Goal: Task Accomplishment & Management: Complete application form

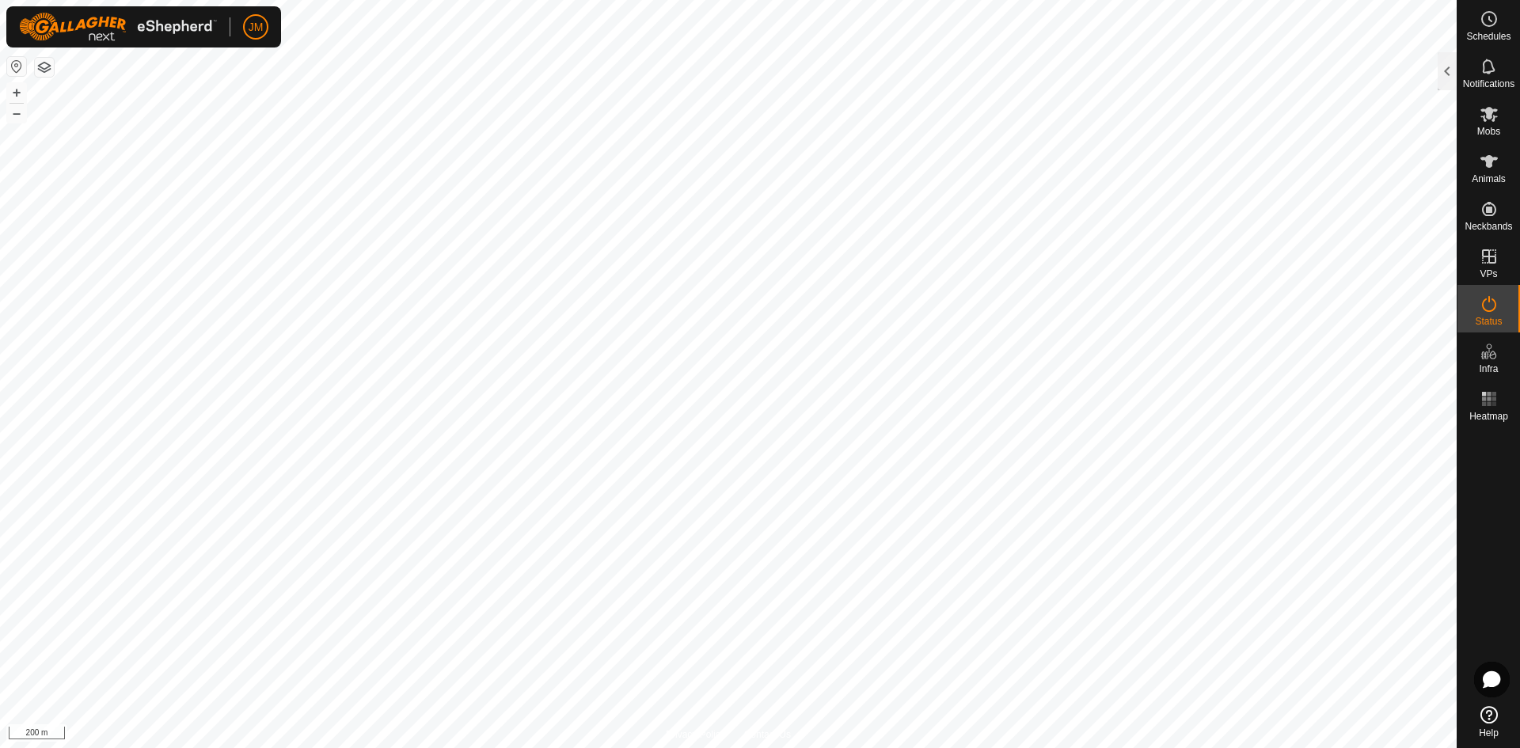
scroll to position [1282, 0]
type input "21325"
type input "-"
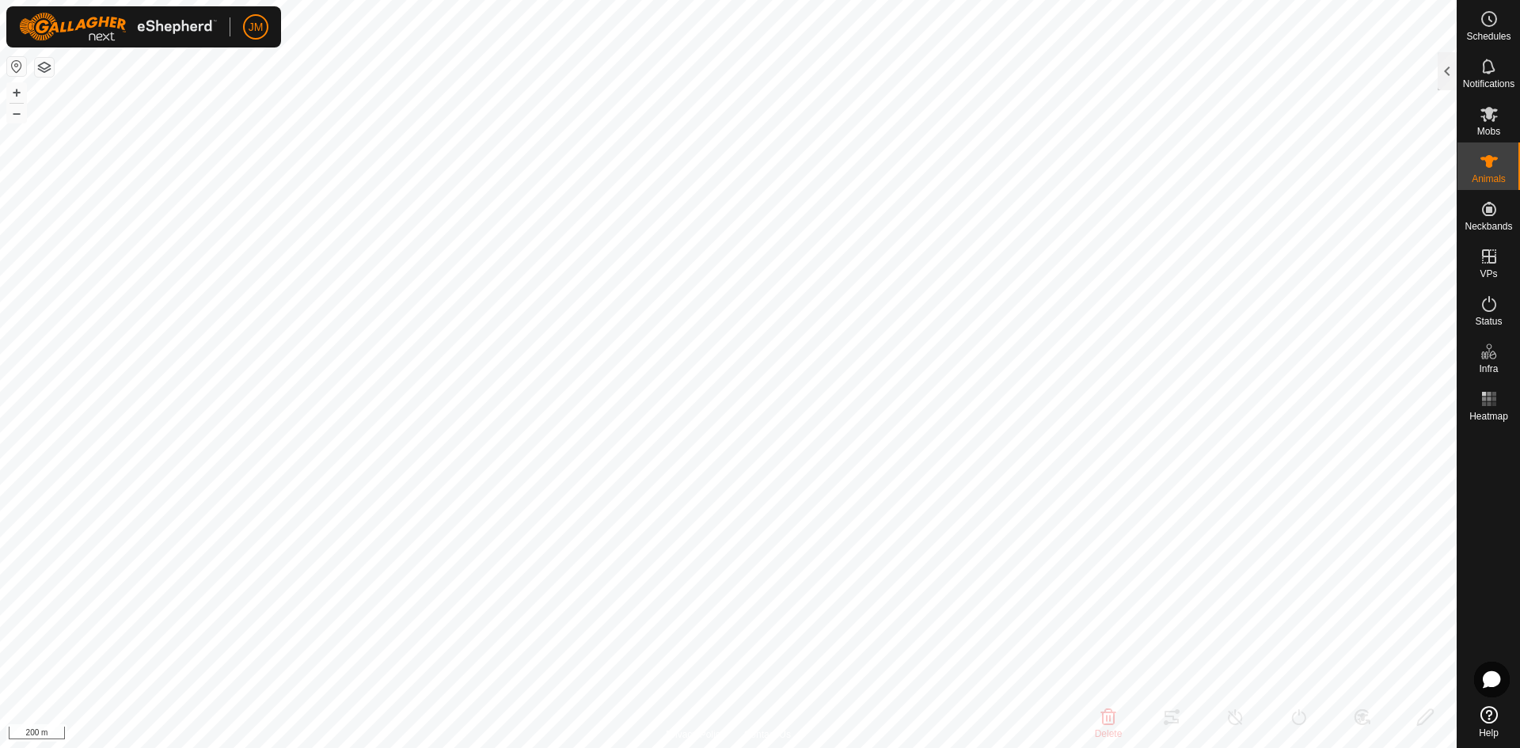
type input "-"
type input "21367"
type input "-"
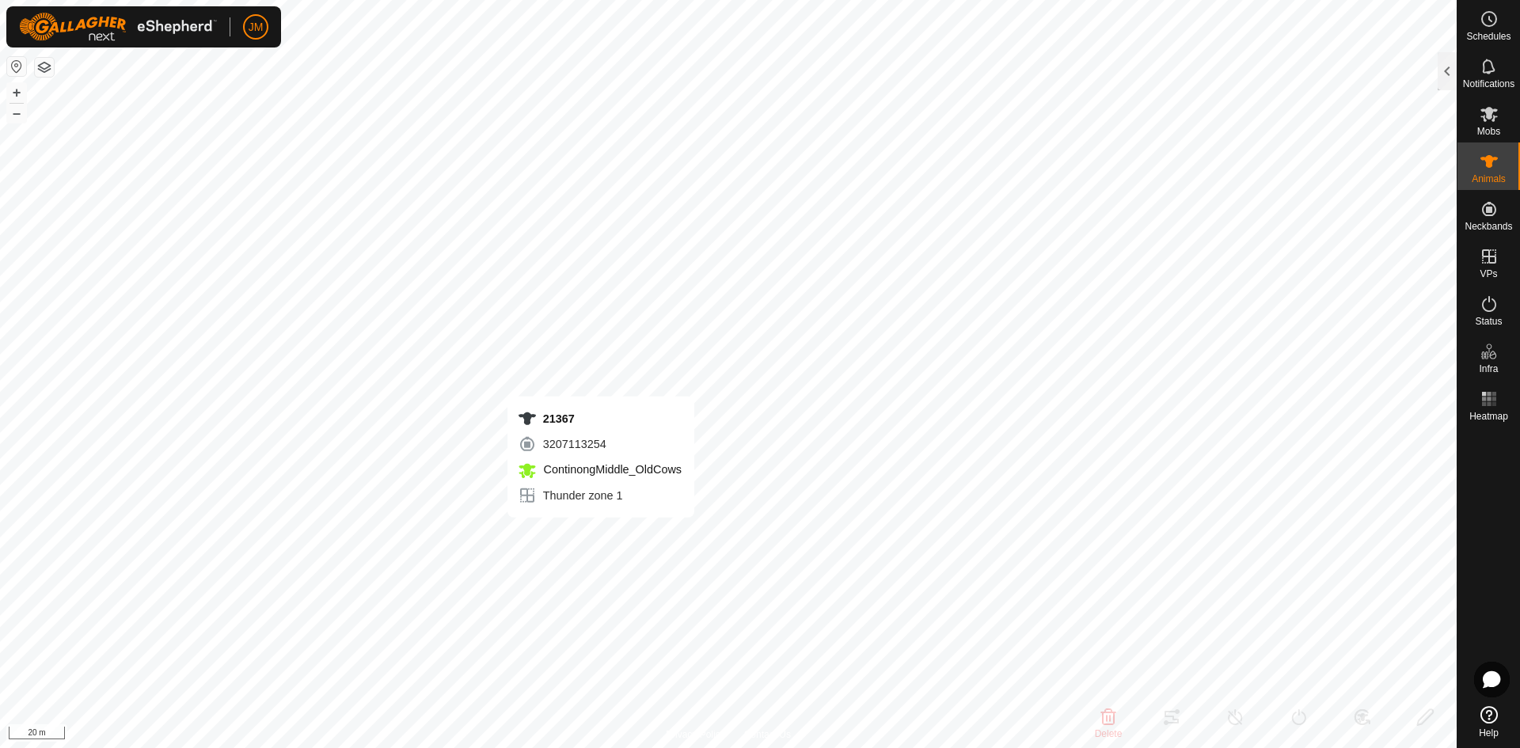
type input "-"
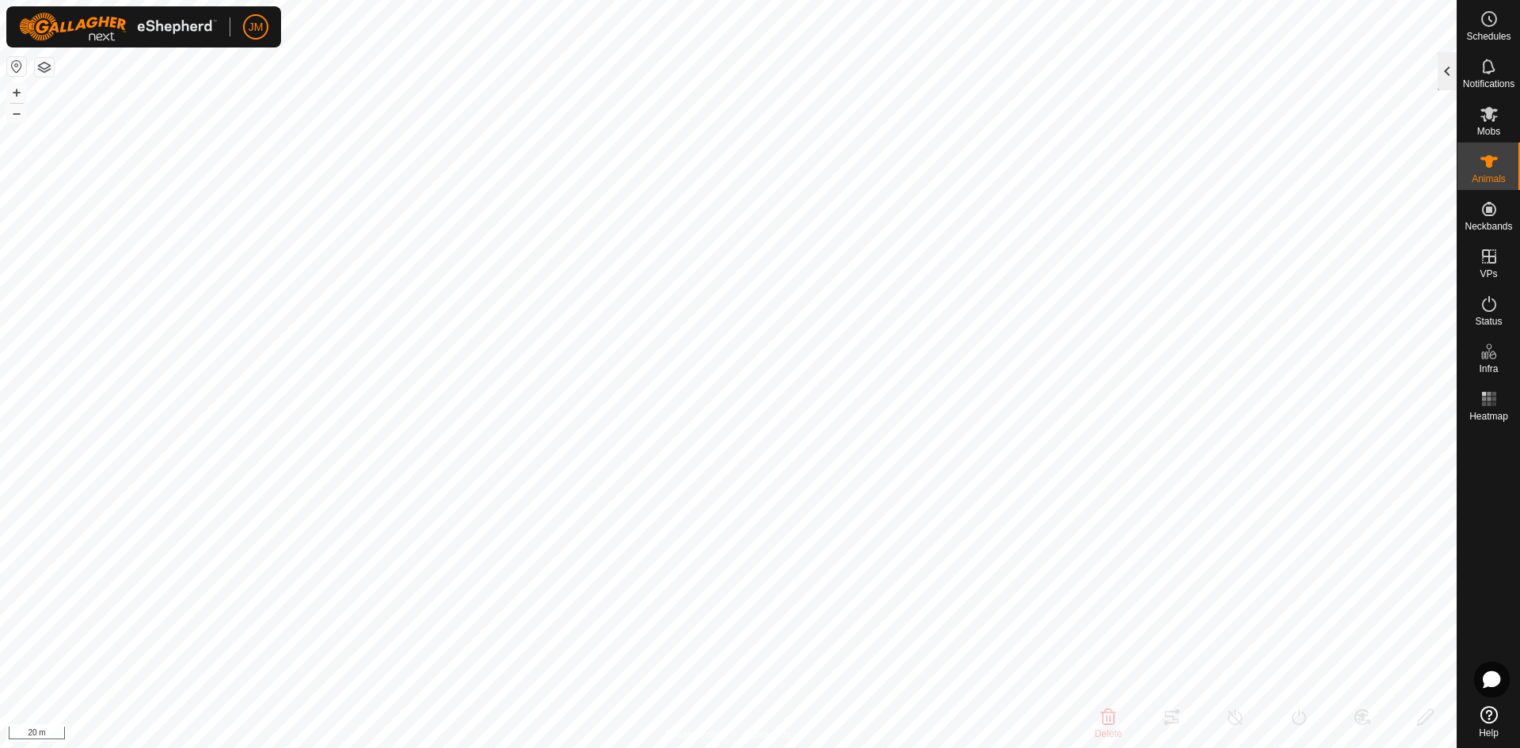
click at [494, 70] on div at bounding box center [1446, 71] width 19 height 38
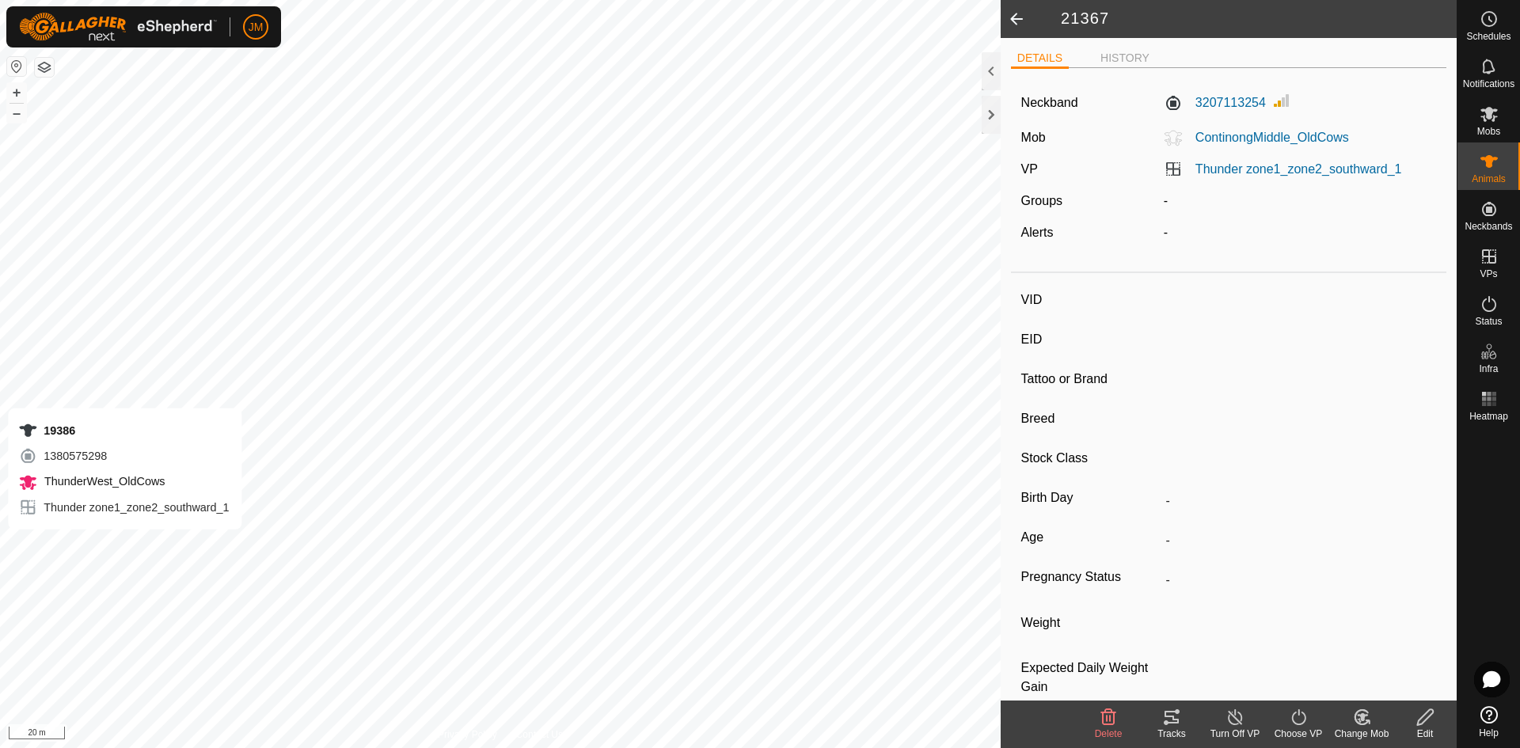
type input "19386"
type input "-"
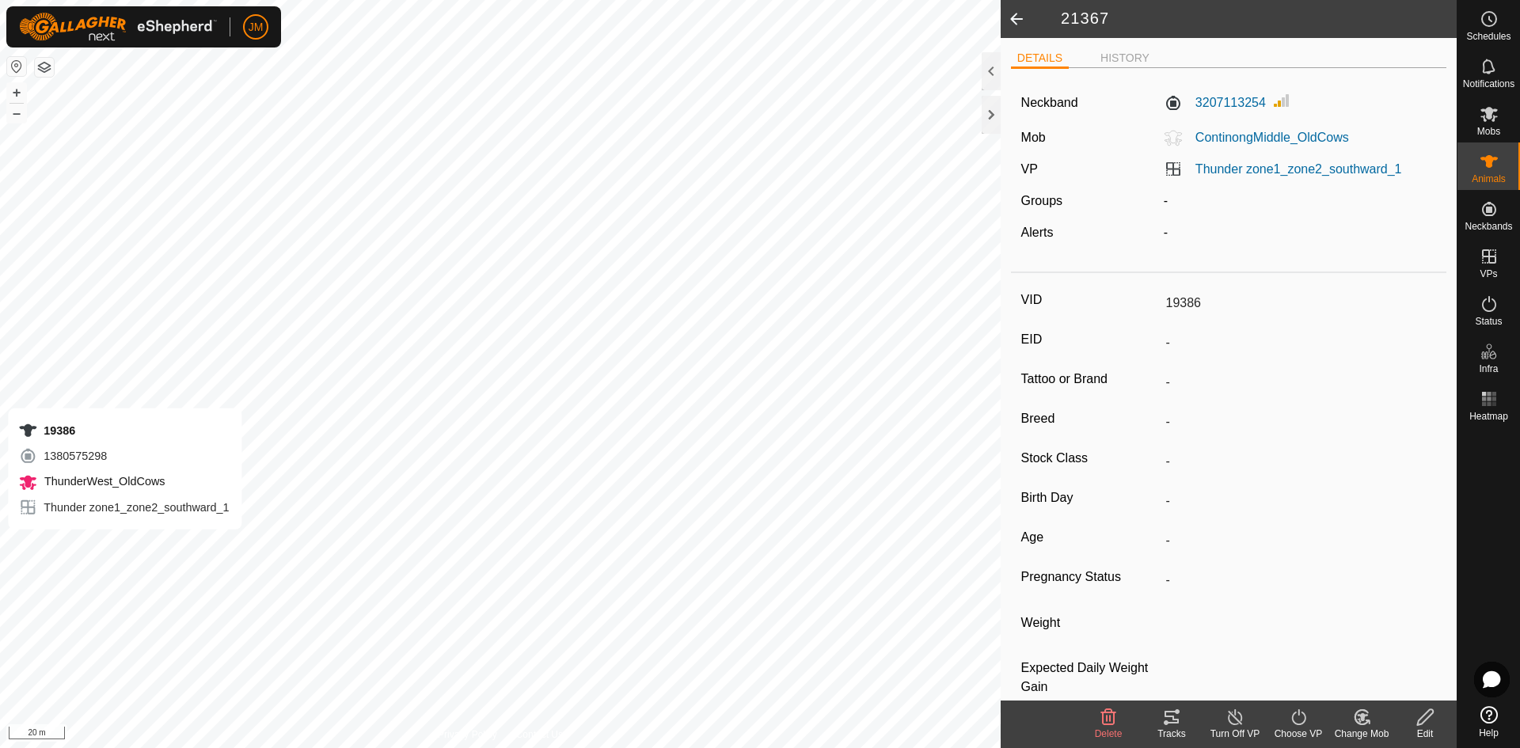
type input "-"
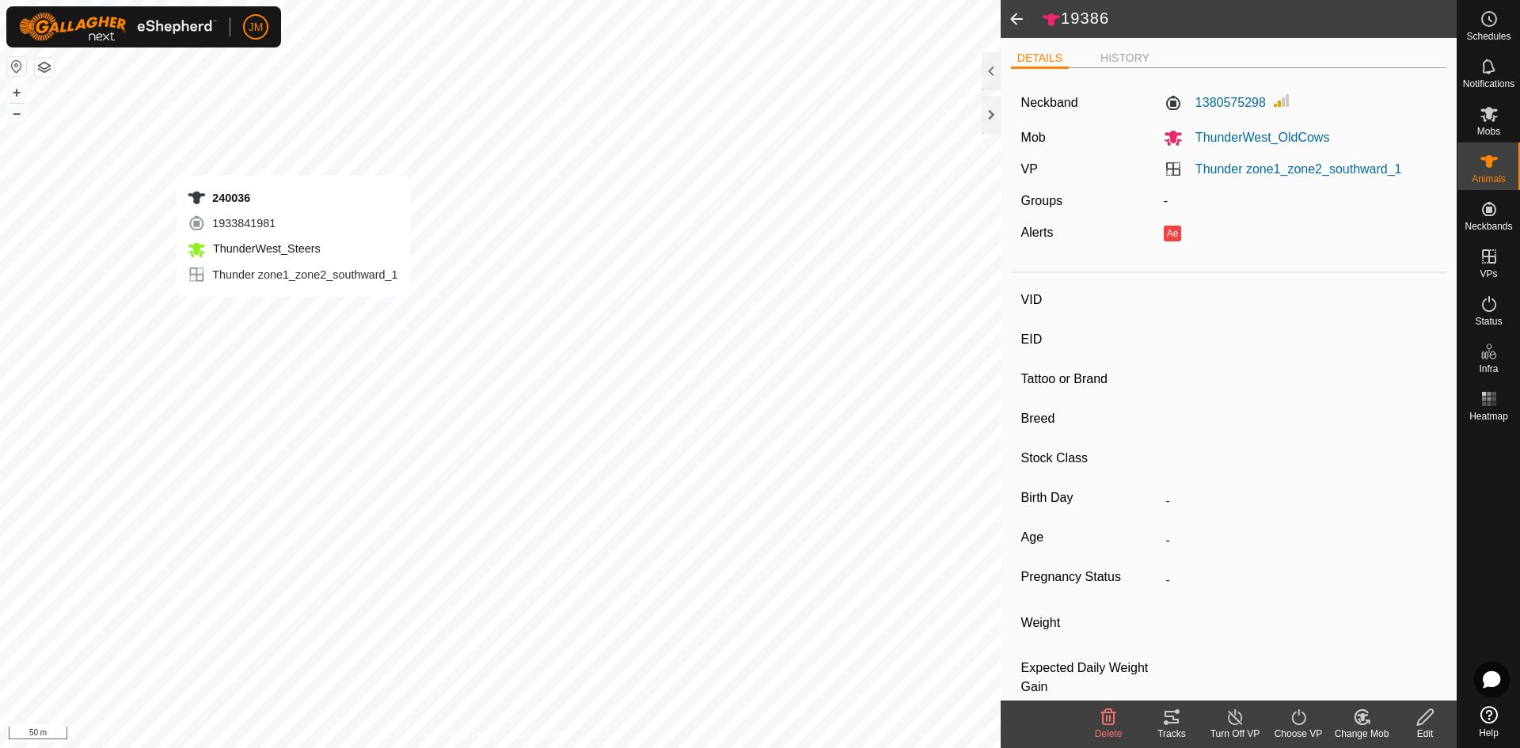
type input "240036"
type input "-"
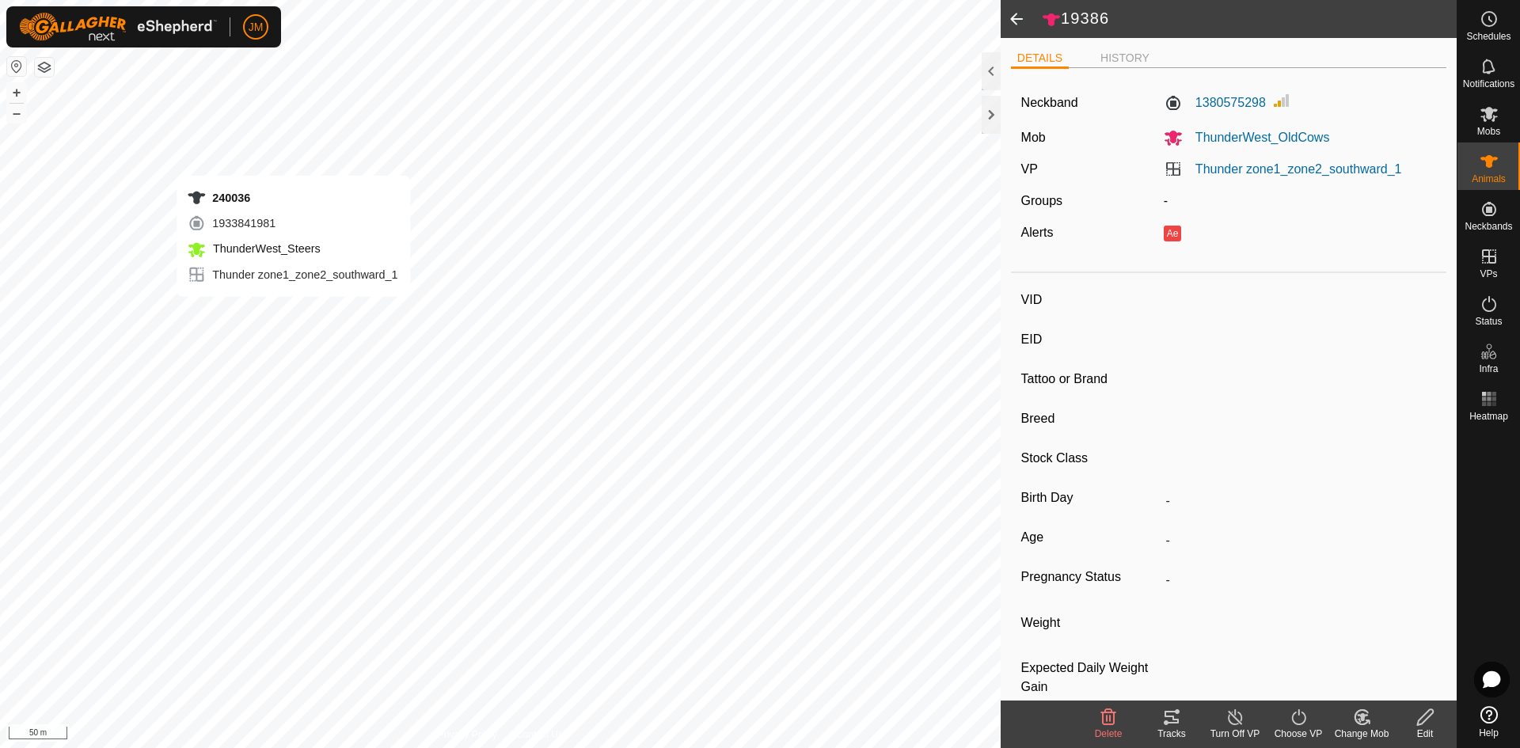
type input "-"
click at [494, 92] on div at bounding box center [990, 115] width 19 height 38
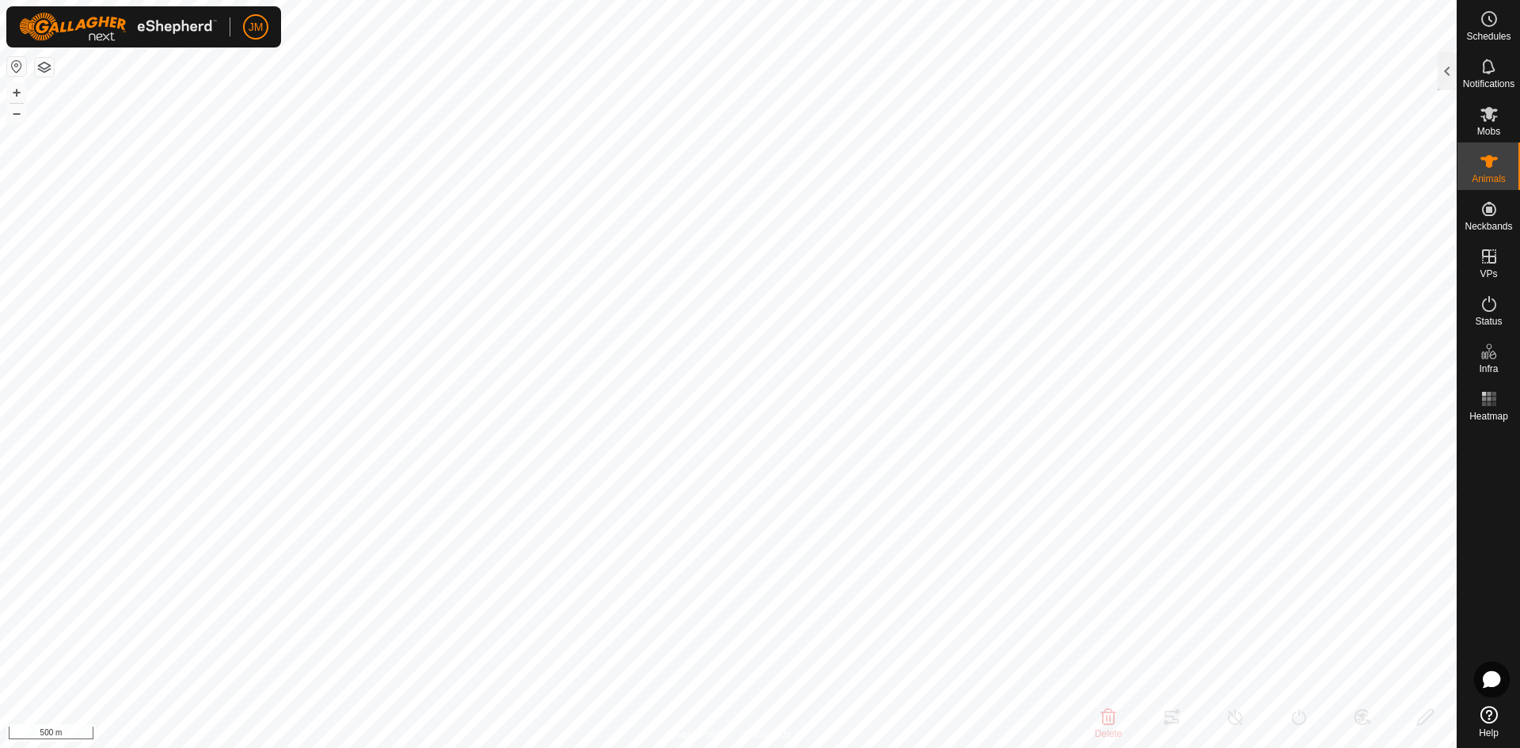
type input "240036"
